Goal: Task Accomplishment & Management: Use online tool/utility

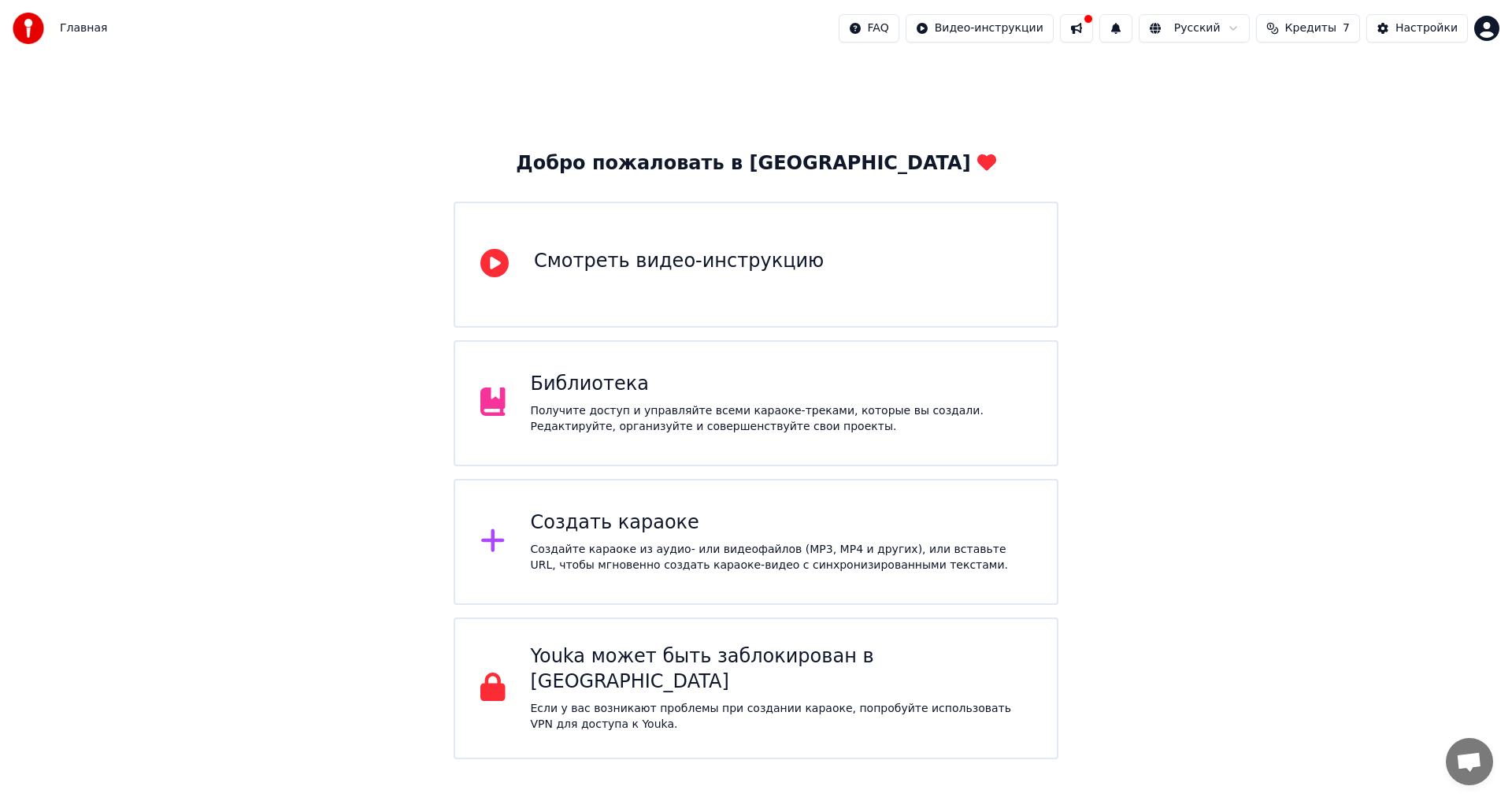
click at [1312, 36] on button "Кредиты 7" at bounding box center [1308, 28] width 104 height 29
click at [1306, 158] on button "Обновить" at bounding box center [1316, 145] width 95 height 29
click at [1294, 101] on td "7" at bounding box center [1286, 104] width 61 height 29
click at [1234, 104] on td "15" at bounding box center [1217, 104] width 76 height 29
click at [1229, 71] on th "Пополнить" at bounding box center [1217, 75] width 76 height 31
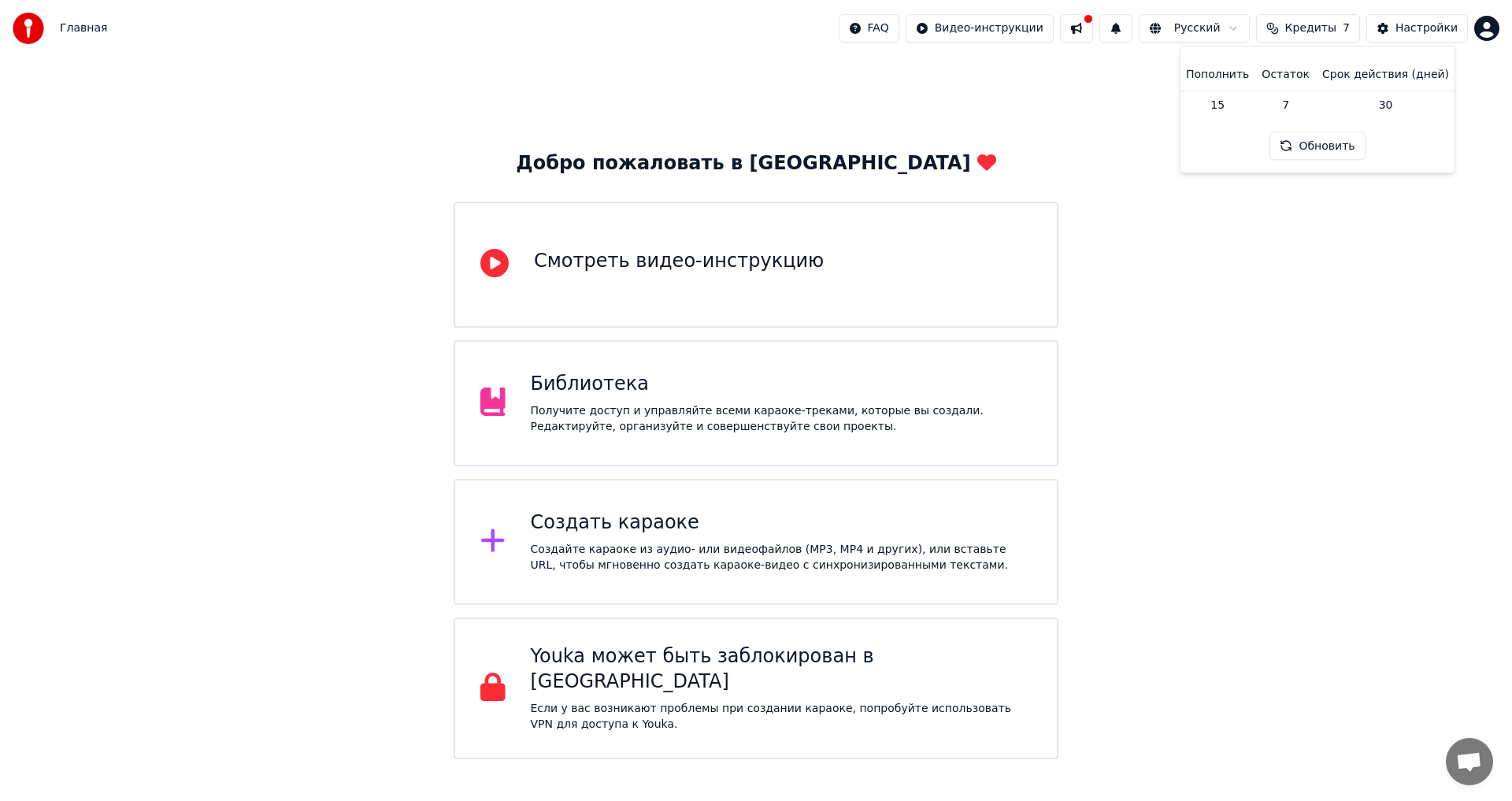
click at [1233, 78] on th "Пополнить" at bounding box center [1217, 75] width 76 height 31
click at [1372, 83] on th "Срок действия (дней)" at bounding box center [1385, 75] width 139 height 31
click at [1321, 279] on div "Добро пожаловать в Youka Смотреть видео-инструкцию Библиотека Получите доступ и…" at bounding box center [756, 407] width 1512 height 702
